Goal: Task Accomplishment & Management: Manage account settings

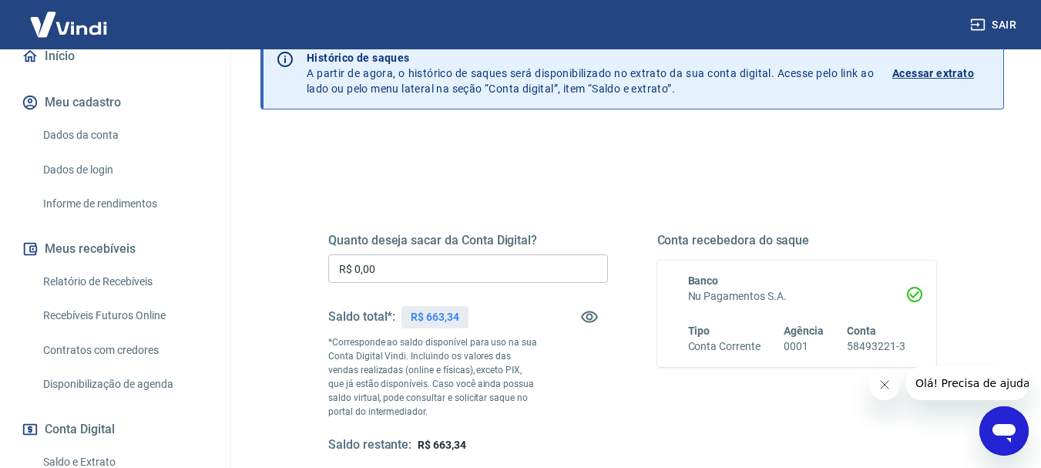
scroll to position [231, 0]
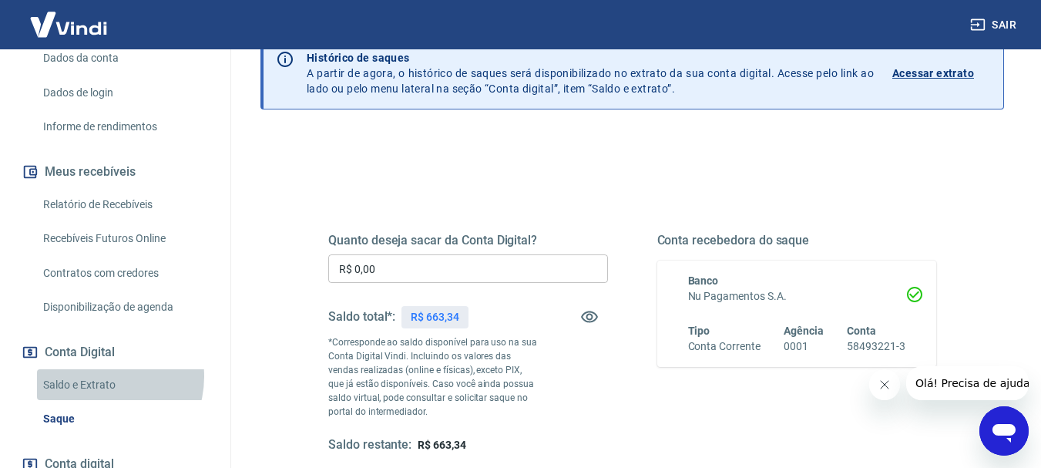
click at [97, 392] on link "Saldo e Extrato" at bounding box center [124, 385] width 175 height 32
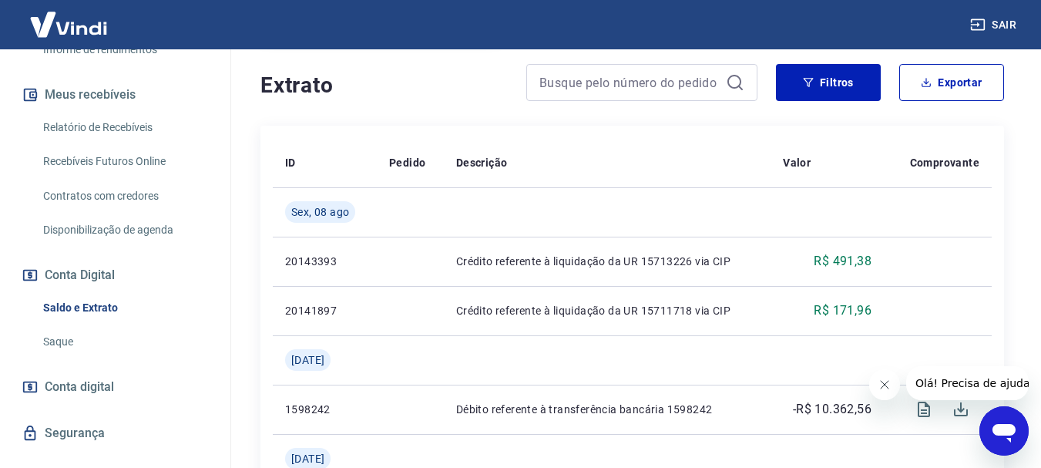
scroll to position [353, 0]
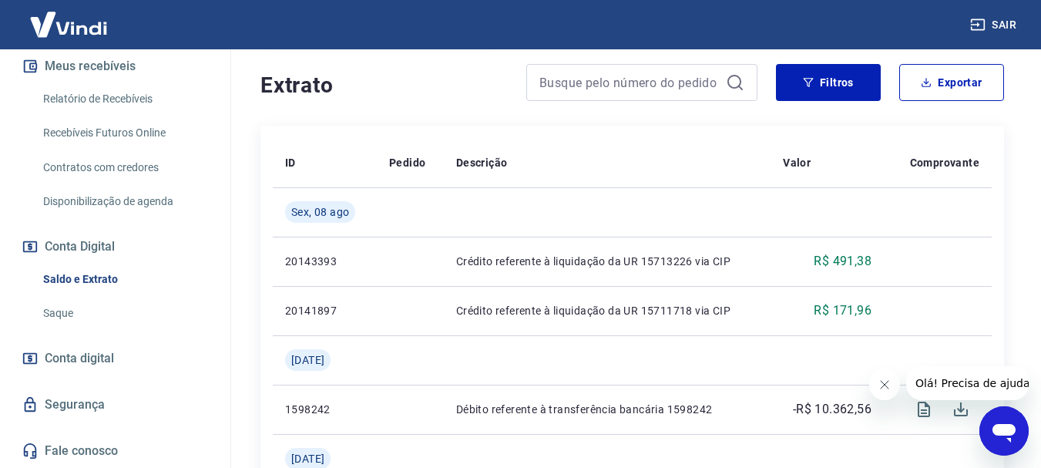
click at [140, 351] on link "Conta digital" at bounding box center [114, 358] width 193 height 34
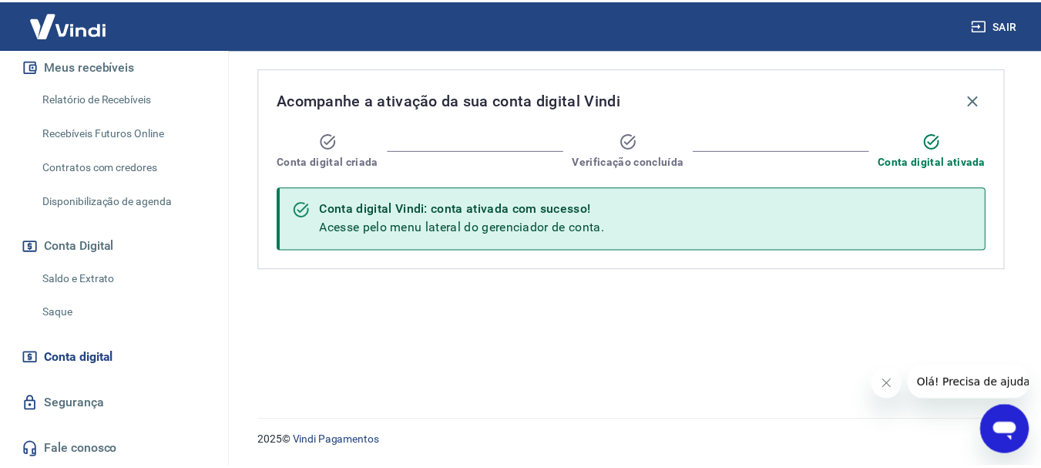
scroll to position [199, 0]
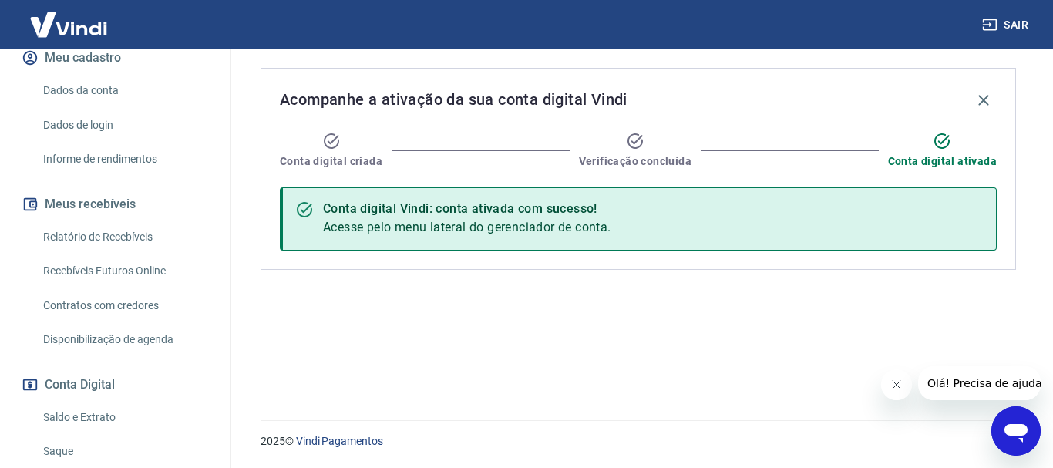
click at [146, 253] on link "Relatório de Recebíveis" at bounding box center [124, 237] width 175 height 32
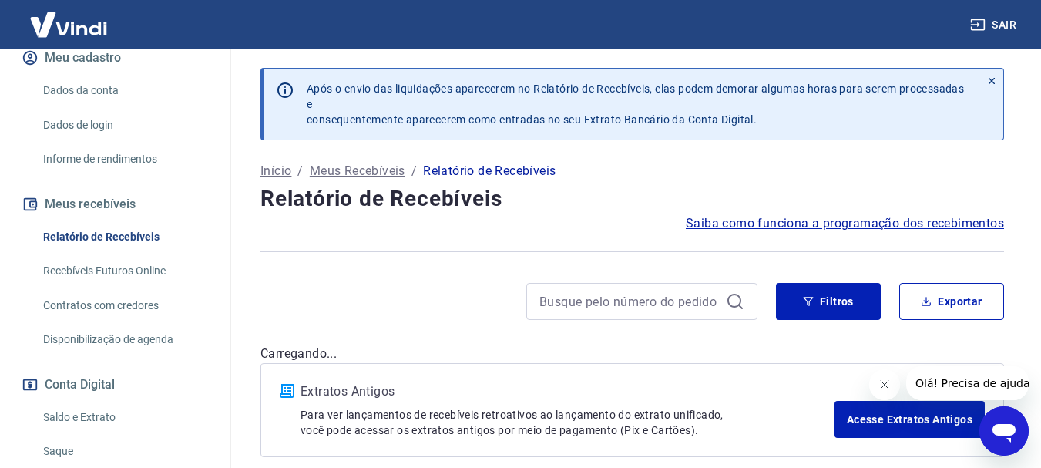
click at [147, 279] on link "Recebíveis Futuros Online" at bounding box center [124, 271] width 175 height 32
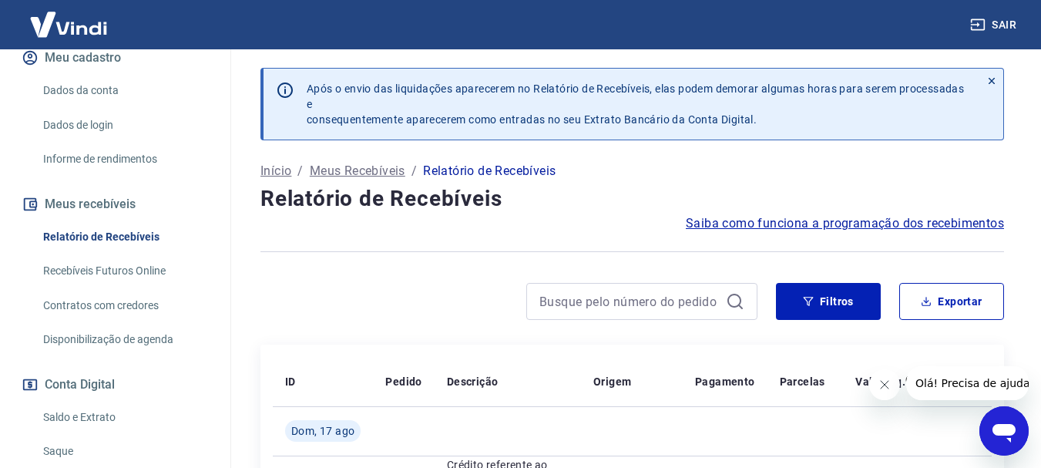
scroll to position [231, 0]
